Goal: Book appointment/travel/reservation

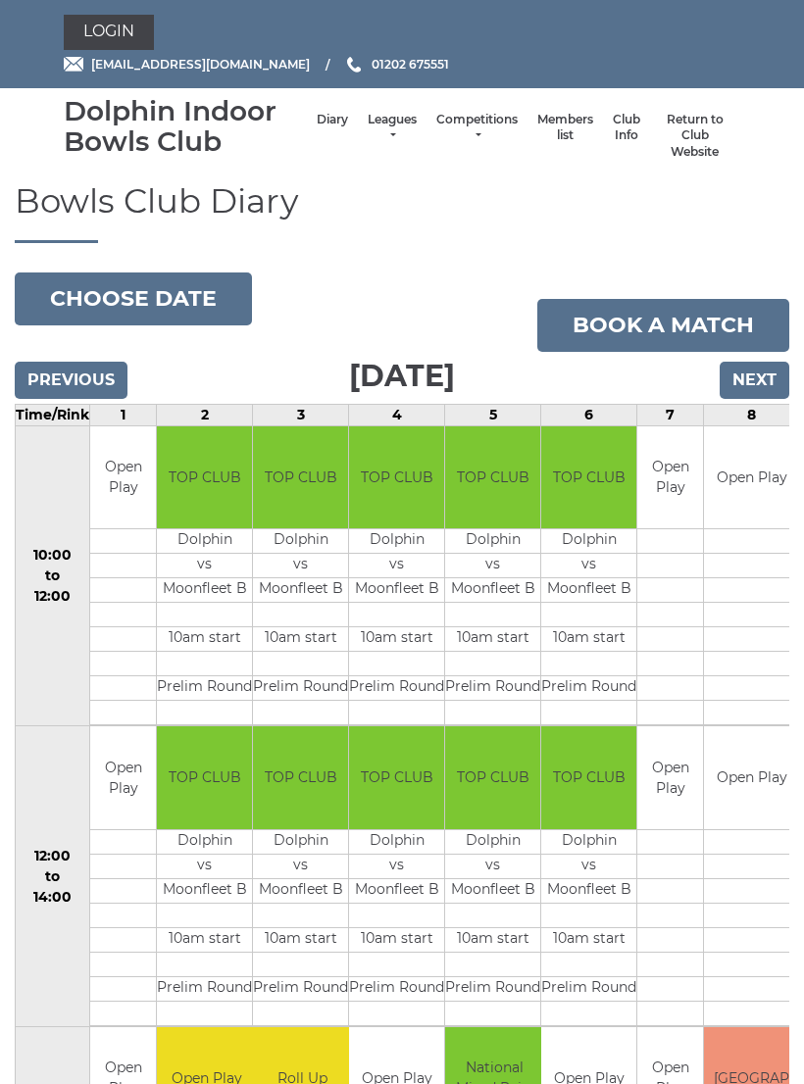
click at [753, 378] on input "Next" at bounding box center [755, 380] width 70 height 37
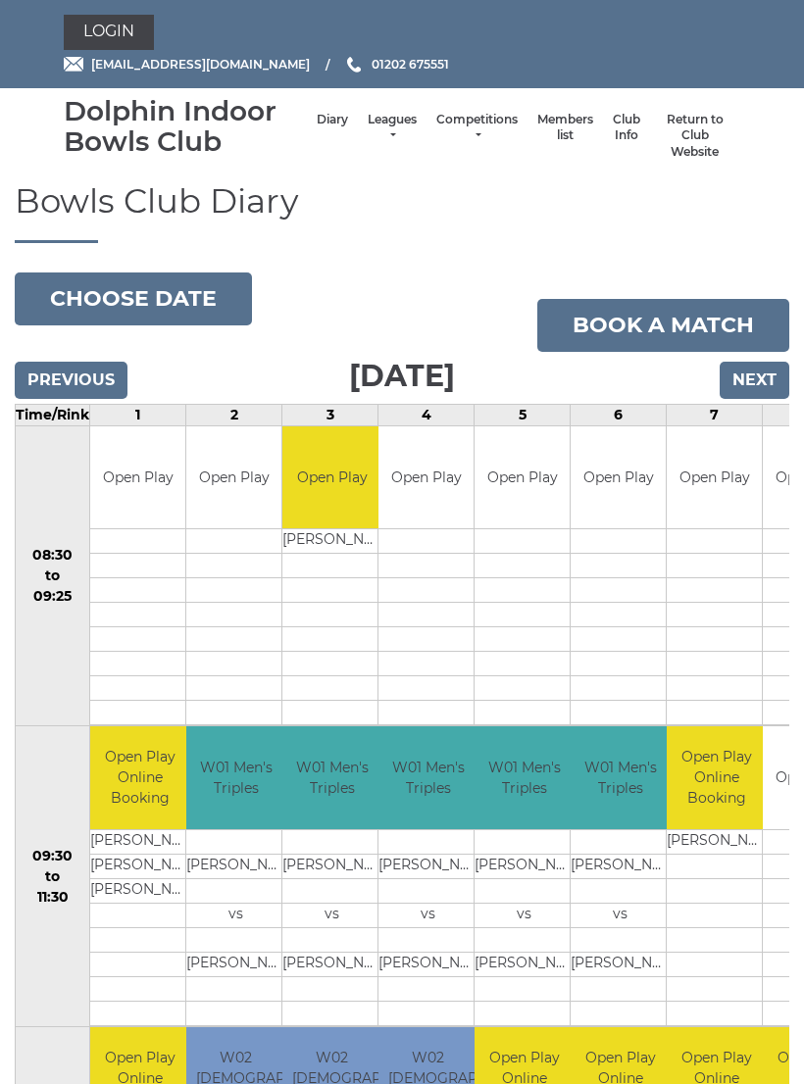
click at [766, 381] on input "Next" at bounding box center [755, 380] width 70 height 37
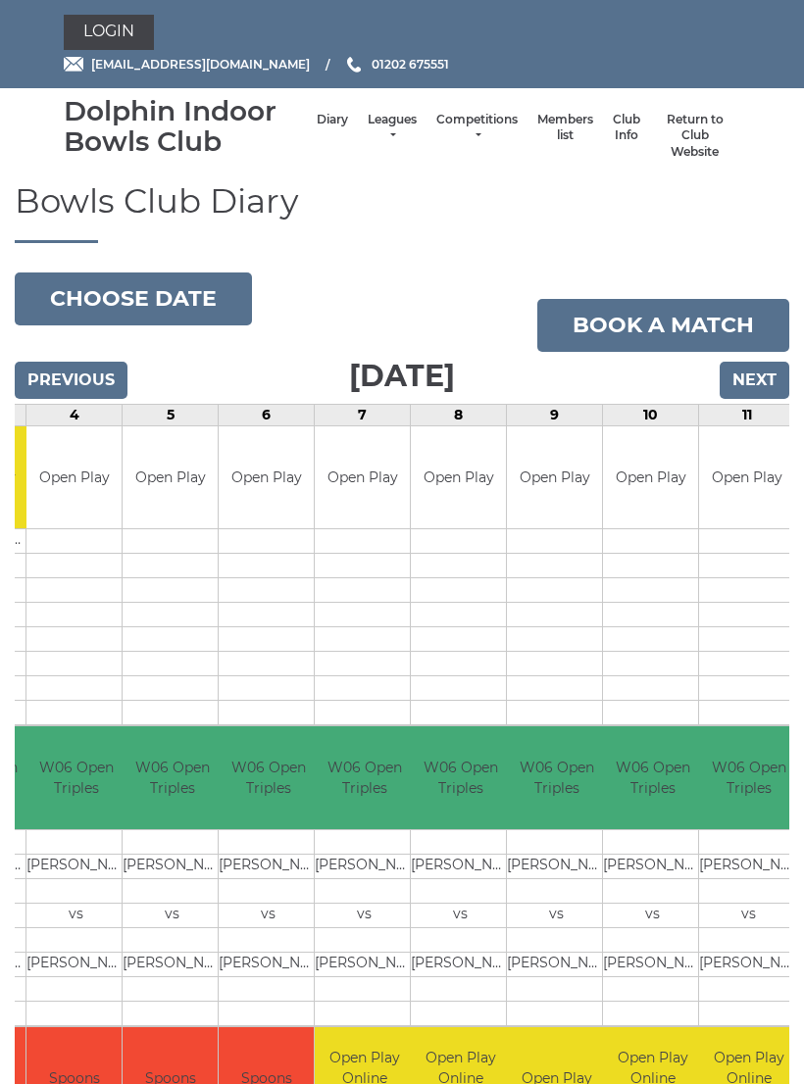
scroll to position [0, 352]
click at [57, 378] on input "Previous" at bounding box center [71, 380] width 113 height 37
